Goal: Information Seeking & Learning: Learn about a topic

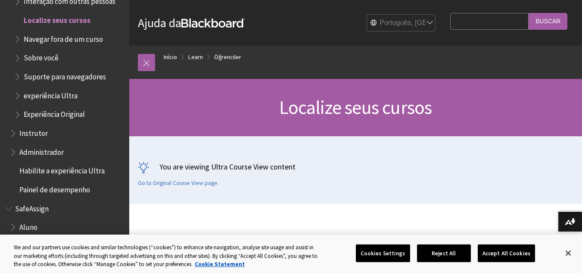
click at [483, 27] on input "Search Query" at bounding box center [489, 21] width 78 height 17
type input "temas transversais"
click at [545, 22] on input "Buscar" at bounding box center [547, 21] width 39 height 17
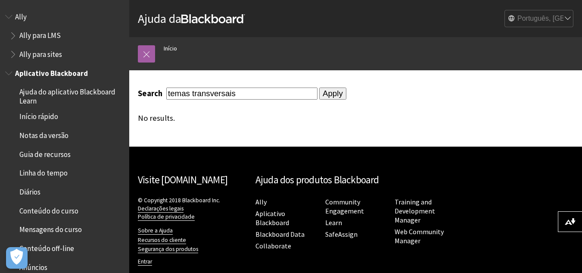
click at [74, 72] on span "Aplicativo Blackboard" at bounding box center [51, 72] width 73 height 12
